Goal: Information Seeking & Learning: Learn about a topic

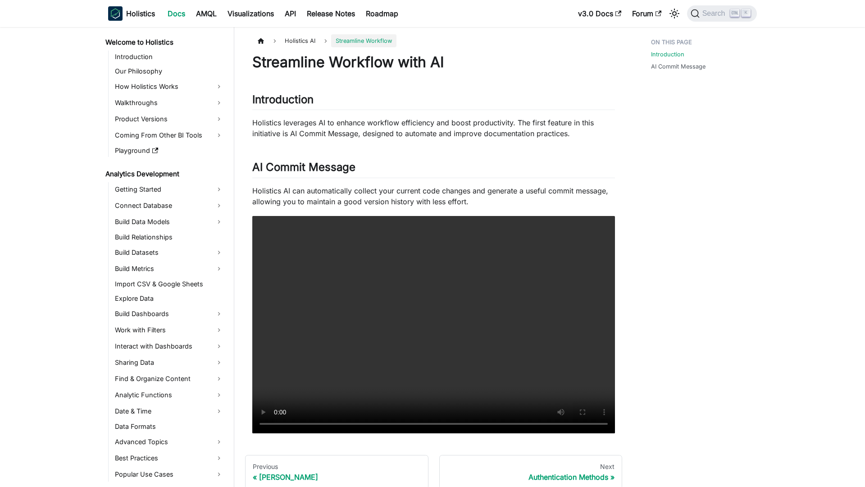
scroll to position [211, 0]
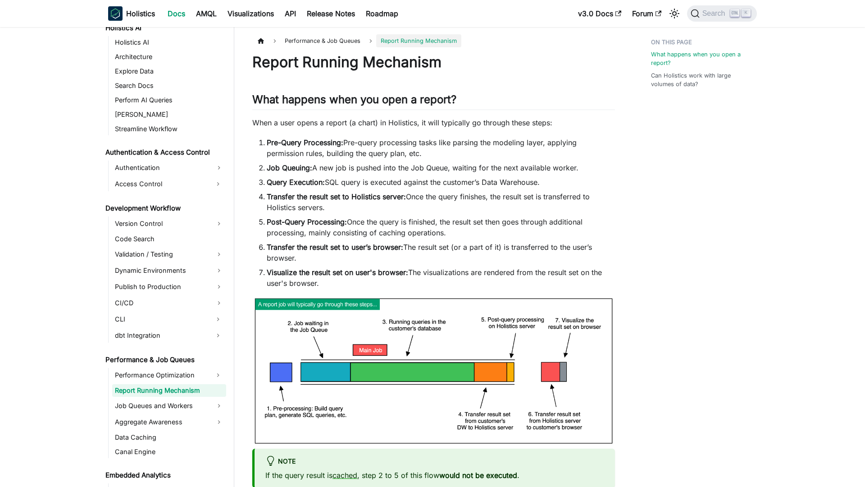
scroll to position [472, 0]
